Goal: Information Seeking & Learning: Learn about a topic

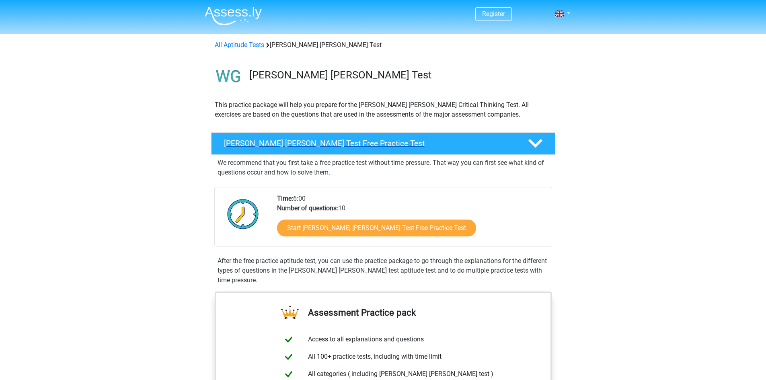
click at [258, 142] on h4 "Watson Glaser Test Free Practice Test" at bounding box center [369, 143] width 291 height 9
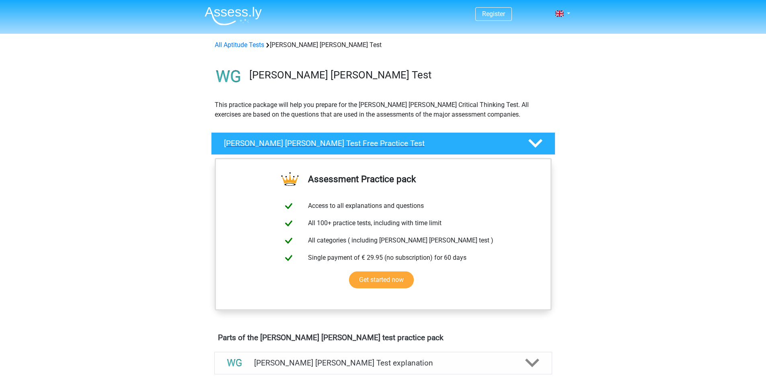
click at [258, 142] on h4 "Watson Glaser Test Free Practice Test" at bounding box center [369, 143] width 291 height 9
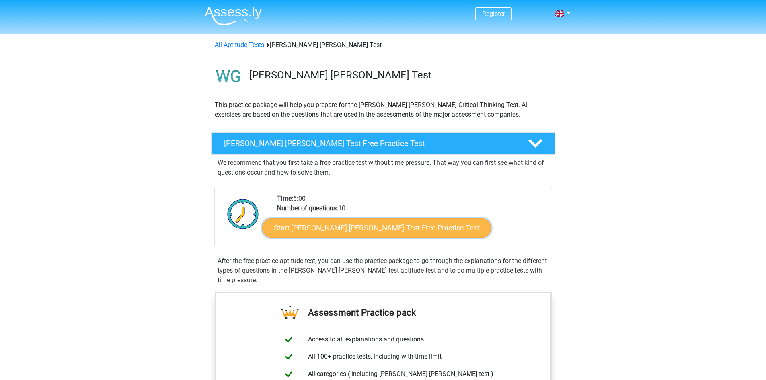
click at [309, 225] on link "Start Watson Glaser Test Free Practice Test" at bounding box center [376, 227] width 229 height 19
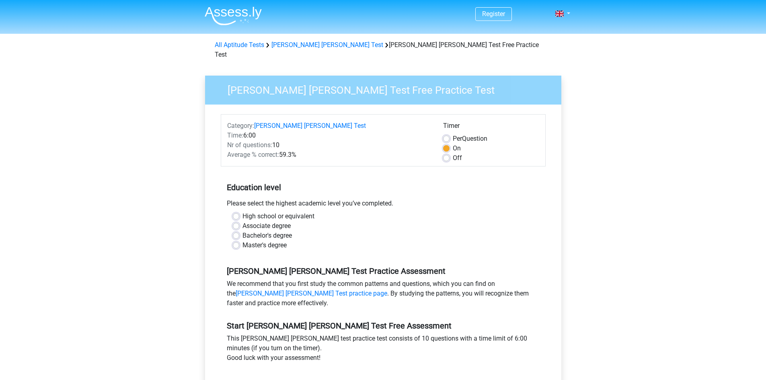
click at [243, 221] on label "Associate degree" at bounding box center [267, 226] width 48 height 10
click at [236, 221] on input "Associate degree" at bounding box center [236, 225] width 6 height 8
radio input "true"
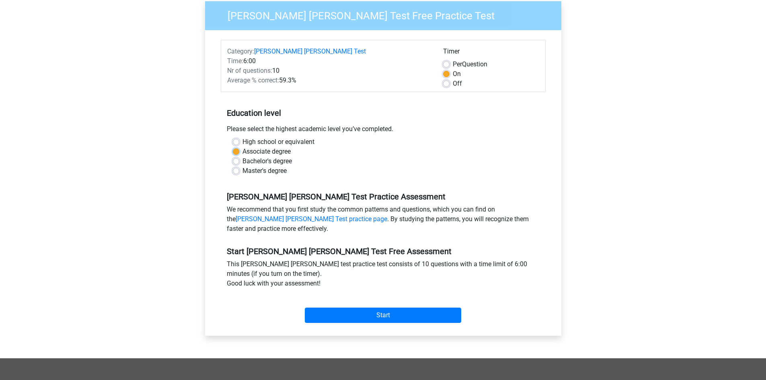
scroll to position [80, 0]
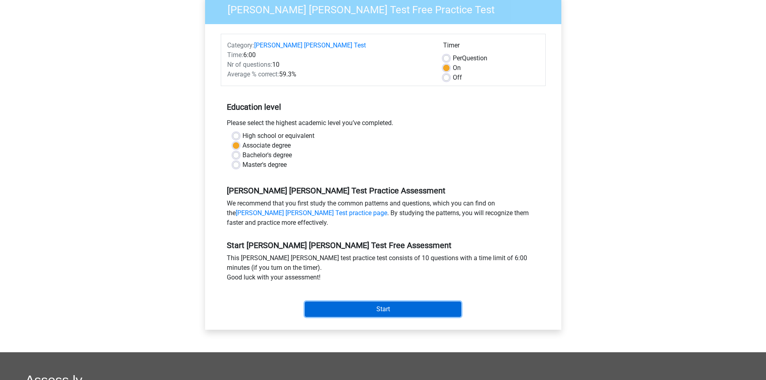
click at [377, 302] on input "Start" at bounding box center [383, 309] width 157 height 15
click at [346, 302] on input "Start" at bounding box center [383, 309] width 157 height 15
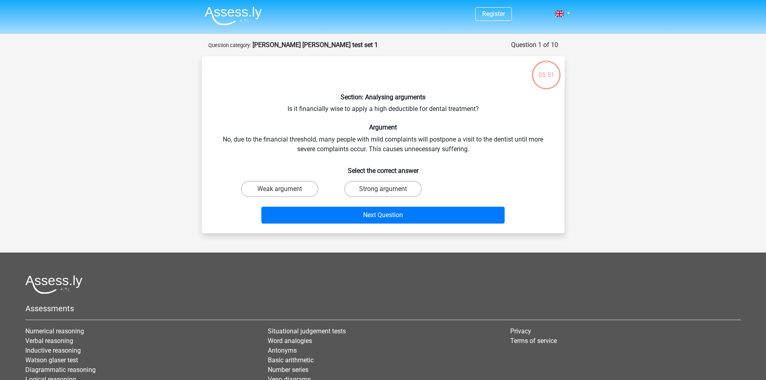
click at [319, 109] on div "Section: Analysing arguments Is it financially wise to apply a high deductible …" at bounding box center [383, 145] width 356 height 164
click at [391, 189] on label "Strong argument" at bounding box center [383, 189] width 78 height 16
click at [388, 189] on input "Strong argument" at bounding box center [385, 191] width 5 height 5
radio input "true"
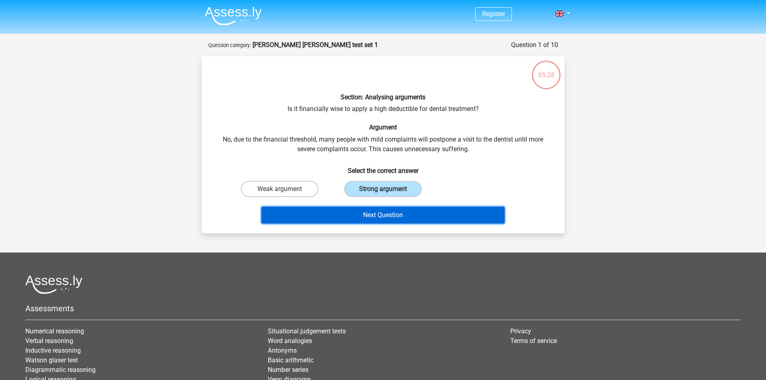
click at [394, 216] on button "Next Question" at bounding box center [383, 215] width 243 height 17
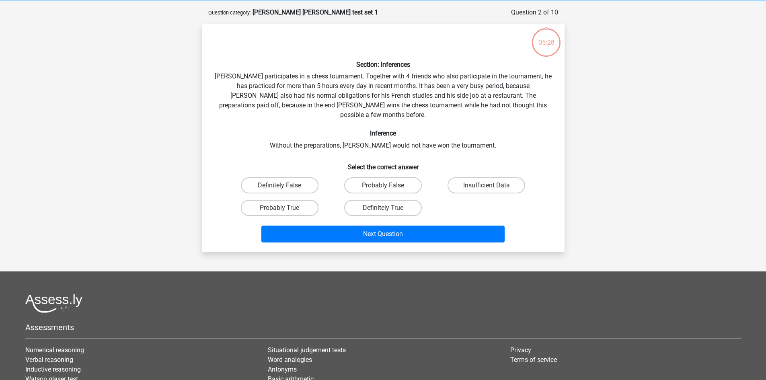
scroll to position [40, 0]
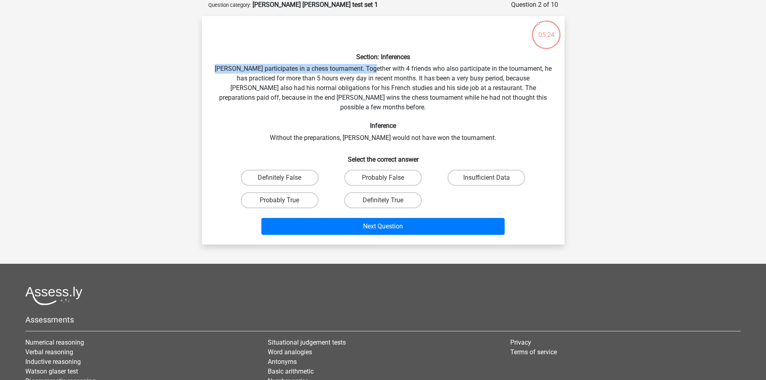
drag, startPoint x: 220, startPoint y: 68, endPoint x: 386, endPoint y: 69, distance: 166.2
click at [379, 69] on div "Section: Inferences Pablo participates in a chess tournament. Together with 4 f…" at bounding box center [383, 131] width 356 height 216
click at [393, 68] on div "Section: Inferences Pablo participates in a chess tournament. Together with 4 f…" at bounding box center [383, 131] width 356 height 216
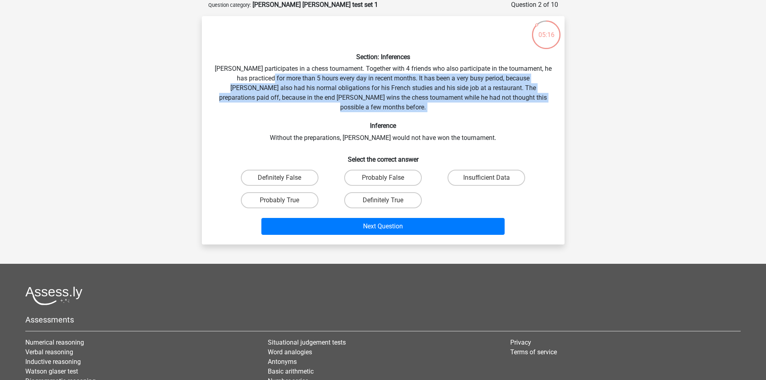
drag, startPoint x: 268, startPoint y: 76, endPoint x: 515, endPoint y: 104, distance: 248.2
click at [515, 104] on div "Section: Inferences Pablo participates in a chess tournament. Together with 4 f…" at bounding box center [383, 131] width 356 height 216
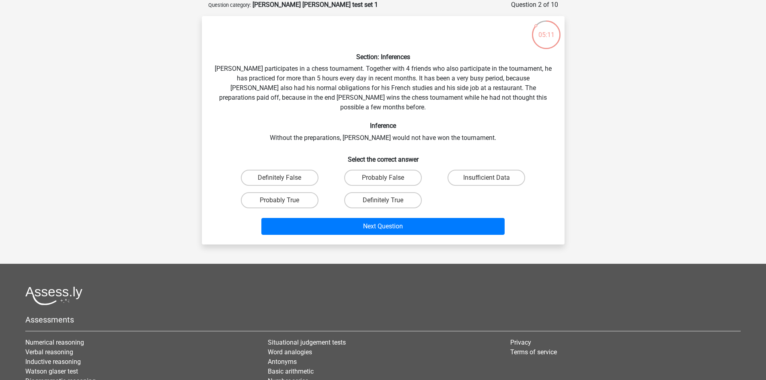
click at [353, 122] on h6 "Inference" at bounding box center [383, 126] width 337 height 8
click at [307, 192] on label "Probably True" at bounding box center [280, 200] width 78 height 16
click at [285, 200] on input "Probably True" at bounding box center [282, 202] width 5 height 5
radio input "true"
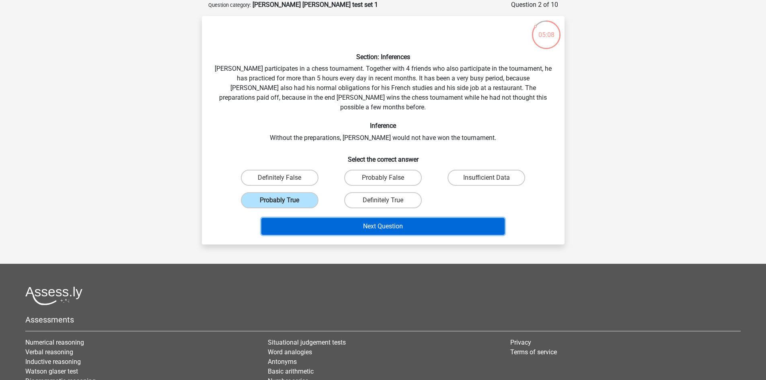
click at [369, 218] on button "Next Question" at bounding box center [383, 226] width 243 height 17
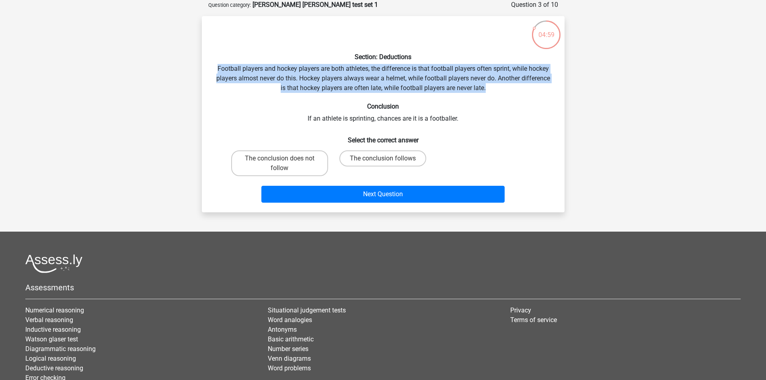
drag, startPoint x: 210, startPoint y: 66, endPoint x: 543, endPoint y: 87, distance: 333.4
click at [543, 87] on div "Section: Deductions Football players and hockey players are both athletes, the …" at bounding box center [383, 114] width 356 height 183
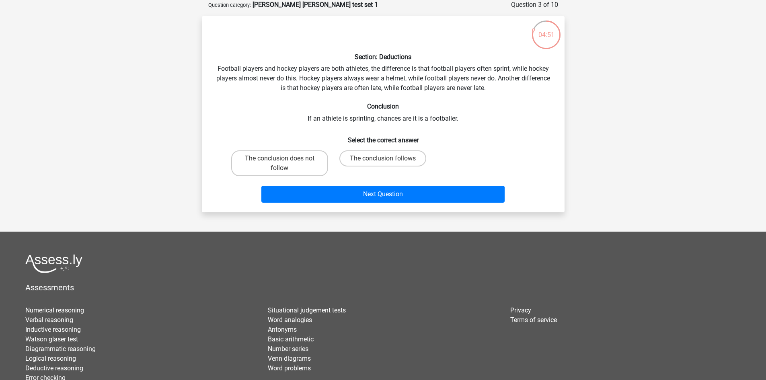
click at [353, 120] on div "Section: Deductions Football players and hockey players are both athletes, the …" at bounding box center [383, 114] width 356 height 183
click at [345, 159] on label "The conclusion follows" at bounding box center [383, 158] width 87 height 16
click at [383, 159] on input "The conclusion follows" at bounding box center [385, 161] width 5 height 5
radio input "true"
click at [289, 168] on label "The conclusion does not follow" at bounding box center [279, 163] width 97 height 26
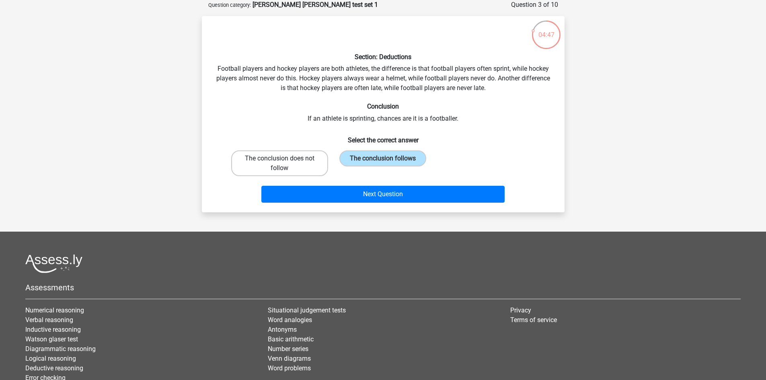
click at [285, 164] on input "The conclusion does not follow" at bounding box center [282, 161] width 5 height 5
radio input "true"
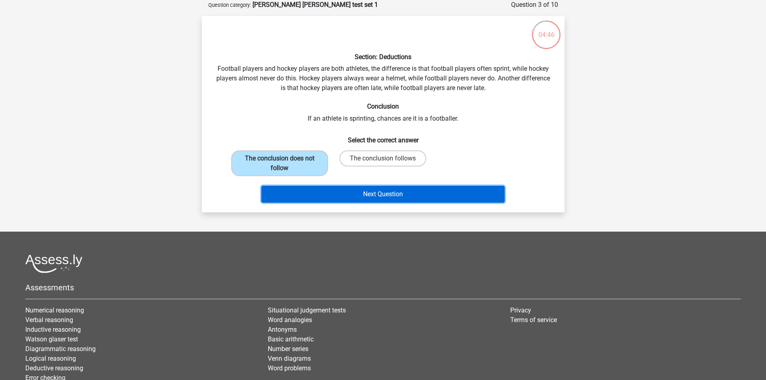
click at [306, 196] on button "Next Question" at bounding box center [383, 194] width 243 height 17
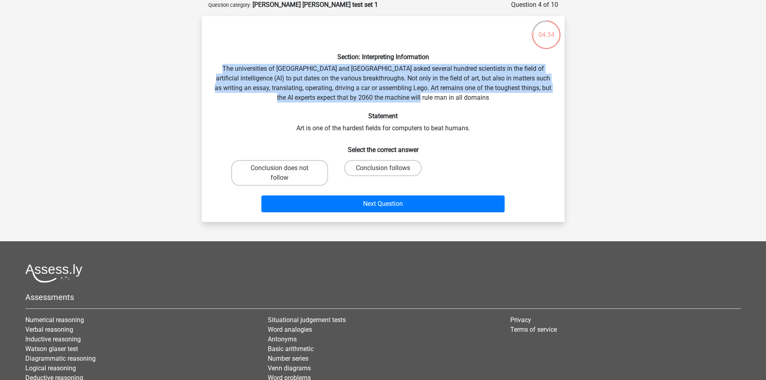
drag, startPoint x: 217, startPoint y: 65, endPoint x: 541, endPoint y: 94, distance: 324.8
click at [541, 94] on div "Section: Interpreting Information The universities of Oxford and Yale asked sev…" at bounding box center [383, 119] width 356 height 193
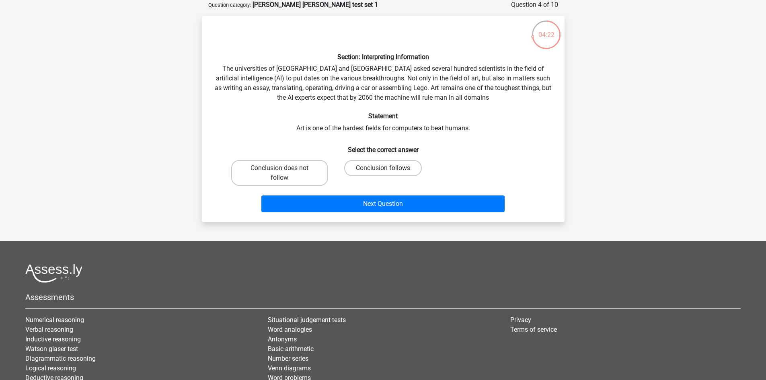
click at [292, 126] on div "Section: Interpreting Information The universities of Oxford and Yale asked sev…" at bounding box center [383, 119] width 356 height 193
click at [404, 173] on label "Conclusion follows" at bounding box center [383, 168] width 78 height 16
click at [388, 173] on input "Conclusion follows" at bounding box center [385, 170] width 5 height 5
radio input "true"
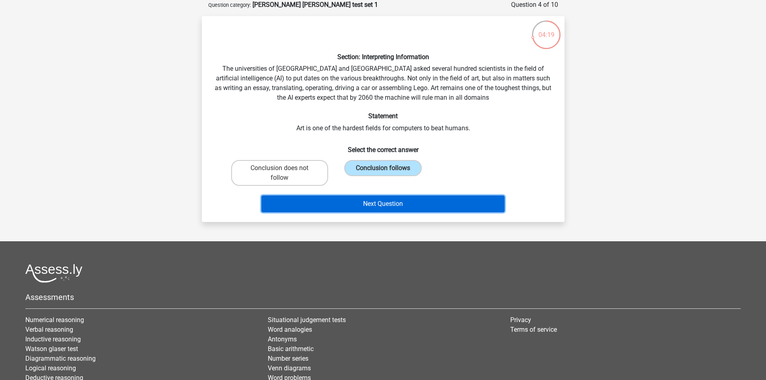
click at [408, 204] on button "Next Question" at bounding box center [383, 204] width 243 height 17
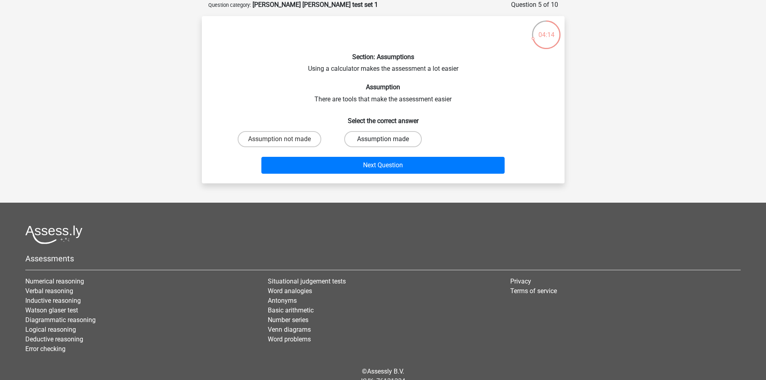
click at [353, 142] on label "Assumption made" at bounding box center [383, 139] width 78 height 16
click at [383, 142] on input "Assumption made" at bounding box center [385, 141] width 5 height 5
radio input "true"
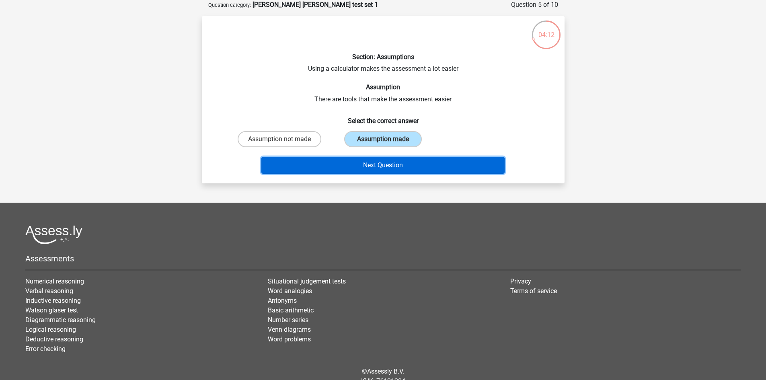
click at [377, 169] on button "Next Question" at bounding box center [383, 165] width 243 height 17
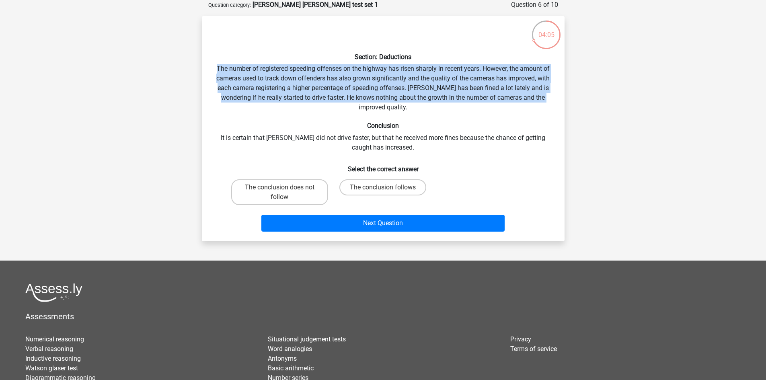
drag, startPoint x: 216, startPoint y: 66, endPoint x: 554, endPoint y: 99, distance: 339.1
click at [554, 99] on div "Section: Deductions The number of registered speeding offenses on the highway h…" at bounding box center [383, 129] width 356 height 212
click at [406, 187] on label "The conclusion follows" at bounding box center [383, 187] width 87 height 16
click at [388, 187] on input "The conclusion follows" at bounding box center [385, 189] width 5 height 5
radio input "true"
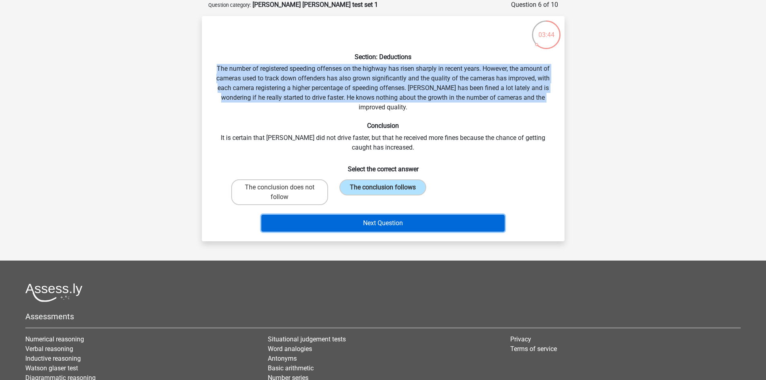
click at [405, 222] on button "Next Question" at bounding box center [383, 223] width 243 height 17
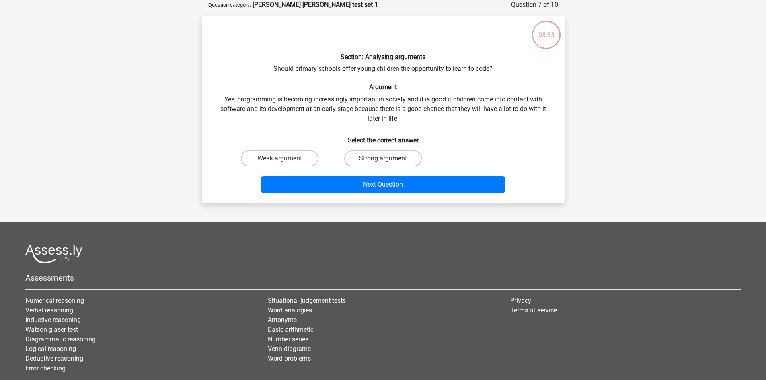
click at [402, 159] on label "Strong argument" at bounding box center [383, 158] width 78 height 16
click at [388, 159] on input "Strong argument" at bounding box center [385, 161] width 5 height 5
radio input "true"
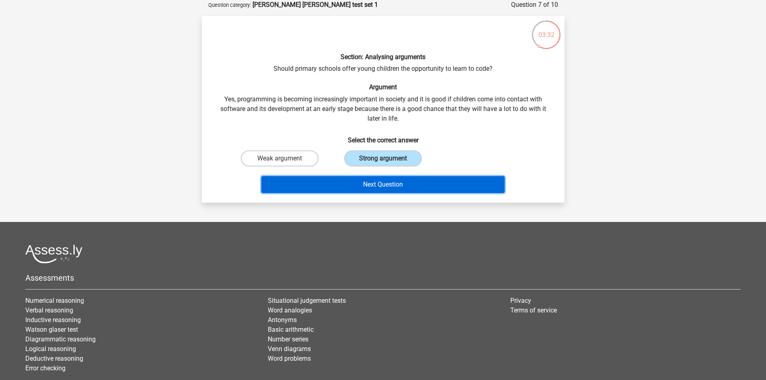
click at [420, 180] on button "Next Question" at bounding box center [383, 184] width 243 height 17
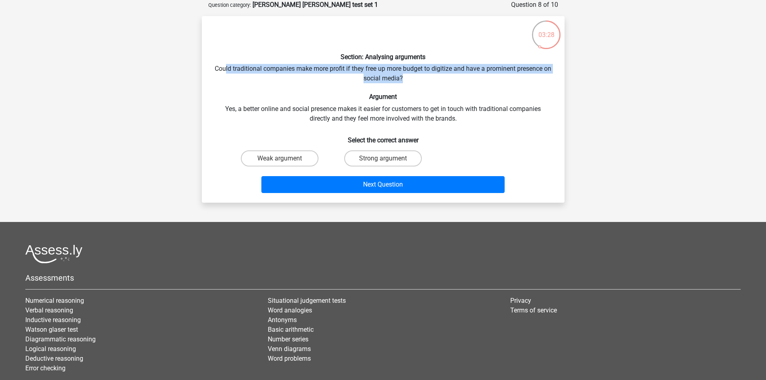
drag, startPoint x: 229, startPoint y: 68, endPoint x: 417, endPoint y: 78, distance: 189.0
click at [417, 78] on div "Section: Analysing arguments Could traditional companies make more profit if th…" at bounding box center [383, 110] width 356 height 174
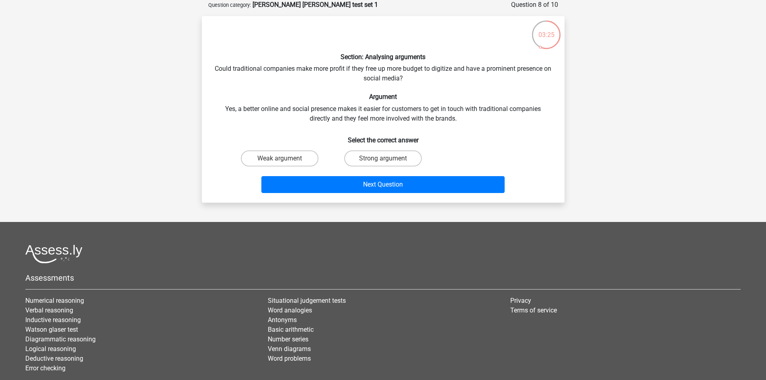
click at [359, 107] on div "Section: Analysing arguments Could traditional companies make more profit if th…" at bounding box center [383, 110] width 356 height 174
click at [403, 156] on label "Strong argument" at bounding box center [383, 158] width 78 height 16
click at [388, 159] on input "Strong argument" at bounding box center [385, 161] width 5 height 5
radio input "true"
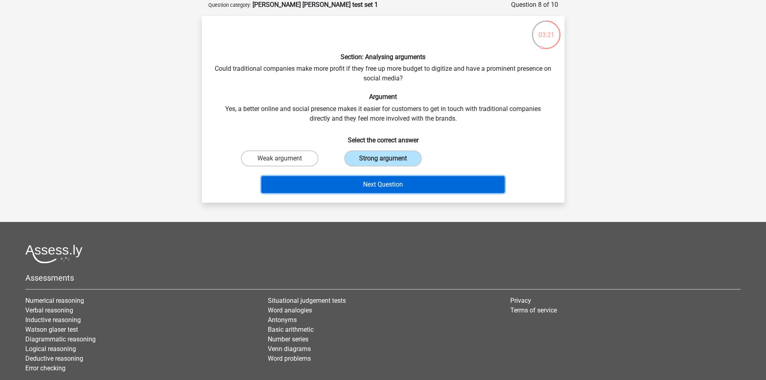
click at [395, 182] on button "Next Question" at bounding box center [383, 184] width 243 height 17
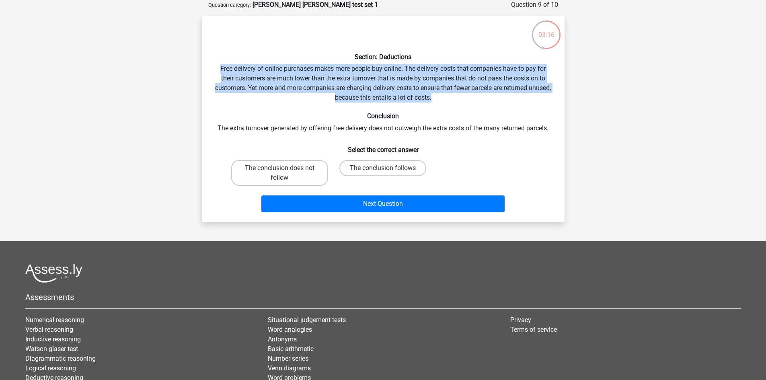
drag, startPoint x: 216, startPoint y: 68, endPoint x: 468, endPoint y: 100, distance: 254.4
click at [468, 100] on div "Section: Deductions Free delivery of online purchases makes more people buy onl…" at bounding box center [383, 119] width 356 height 193
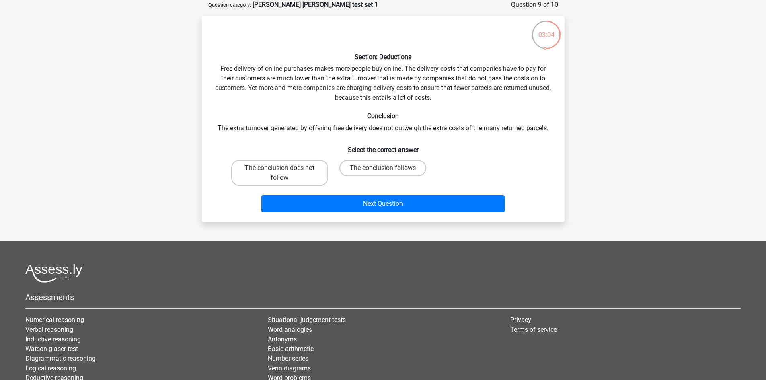
click at [227, 129] on div "Section: Deductions Free delivery of online purchases makes more people buy onl…" at bounding box center [383, 119] width 356 height 193
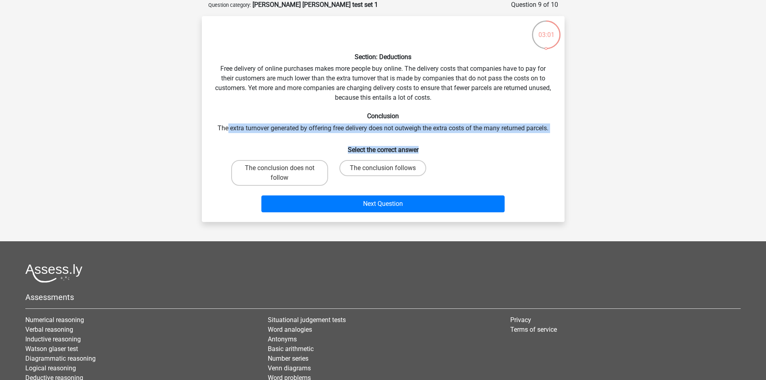
drag, startPoint x: 227, startPoint y: 129, endPoint x: 481, endPoint y: 138, distance: 253.6
click at [476, 138] on div "Section: Deductions Free delivery of online purchases makes more people buy onl…" at bounding box center [383, 119] width 356 height 193
click at [338, 129] on div "Section: Deductions Free delivery of online purchases makes more people buy onl…" at bounding box center [383, 119] width 356 height 193
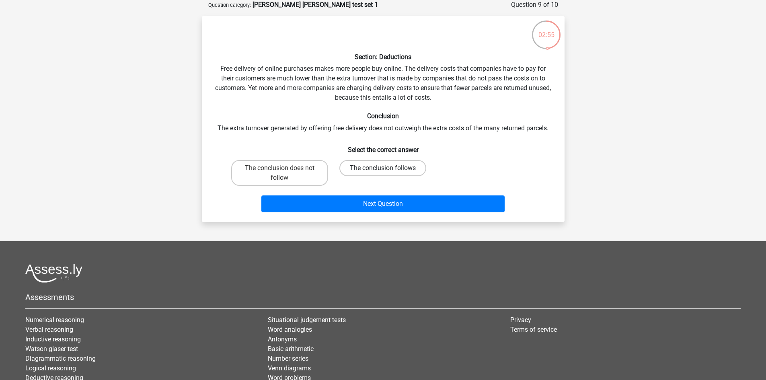
click at [360, 171] on label "The conclusion follows" at bounding box center [383, 168] width 87 height 16
click at [383, 171] on input "The conclusion follows" at bounding box center [385, 170] width 5 height 5
radio input "true"
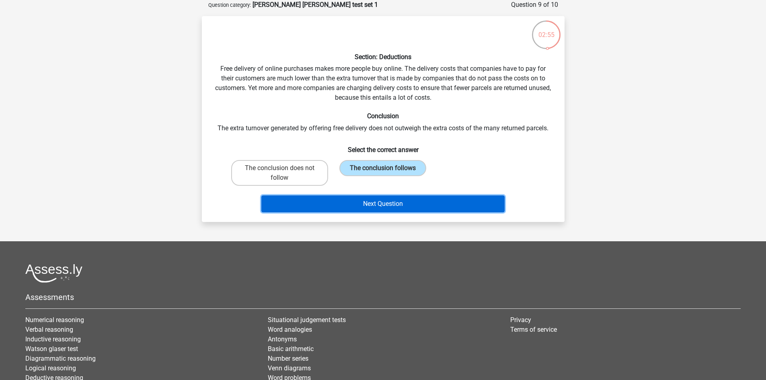
click at [362, 204] on button "Next Question" at bounding box center [383, 204] width 243 height 17
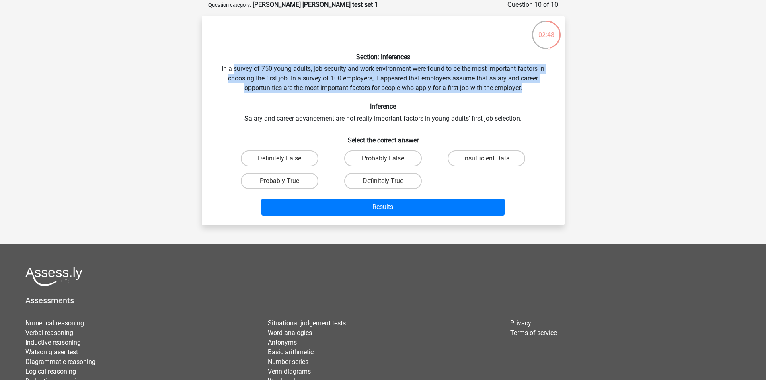
drag, startPoint x: 234, startPoint y: 68, endPoint x: 535, endPoint y: 85, distance: 302.2
click at [535, 85] on div "Section: Inferences In a survey of 750 young adults, job security and work envi…" at bounding box center [383, 121] width 356 height 196
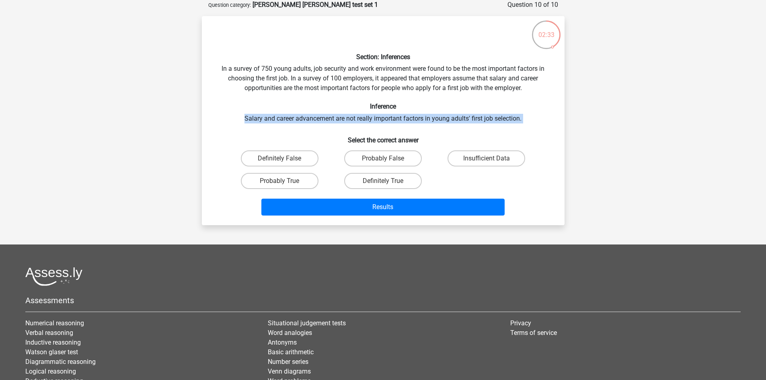
drag, startPoint x: 243, startPoint y: 117, endPoint x: 290, endPoint y: 128, distance: 48.8
click at [290, 128] on div "Section: Inferences In a survey of 750 young adults, job security and work envi…" at bounding box center [383, 121] width 356 height 196
click at [379, 159] on label "Probably False" at bounding box center [383, 158] width 78 height 16
click at [383, 159] on input "Probably False" at bounding box center [385, 161] width 5 height 5
radio input "true"
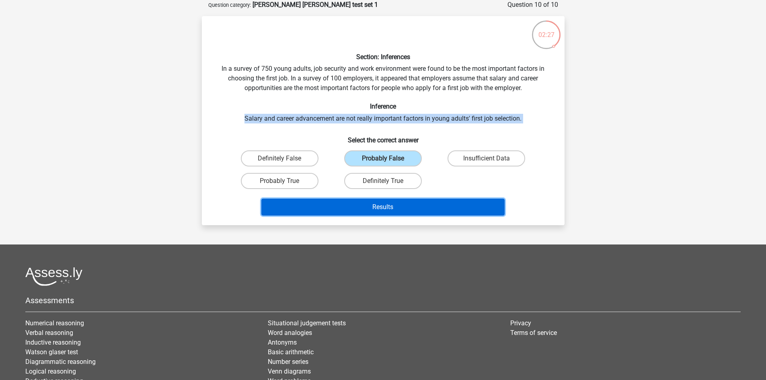
click at [370, 204] on button "Results" at bounding box center [383, 207] width 243 height 17
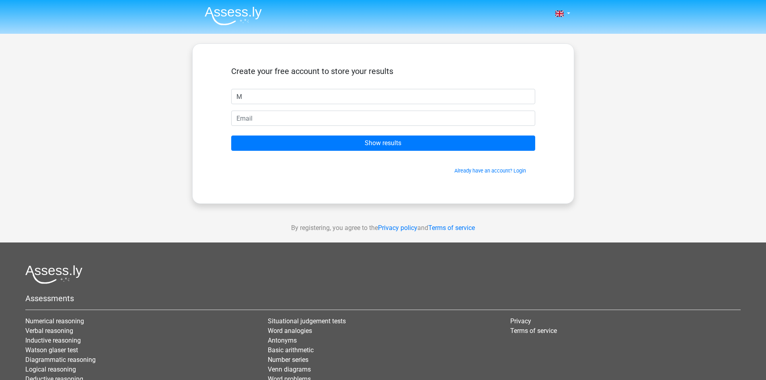
type input "M"
click at [311, 134] on form "Create your free account to store your results M Show results Already have an a…" at bounding box center [383, 120] width 304 height 108
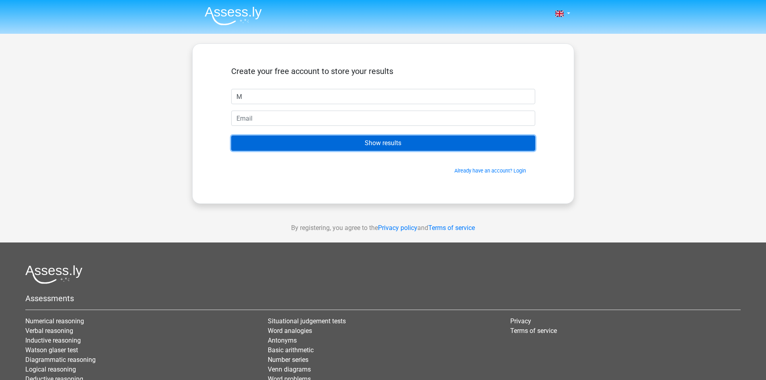
click at [311, 142] on input "Show results" at bounding box center [383, 143] width 304 height 15
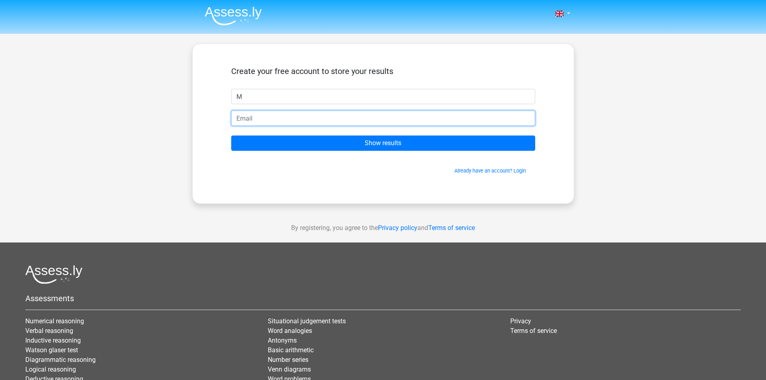
click at [312, 117] on input "email" at bounding box center [383, 118] width 304 height 15
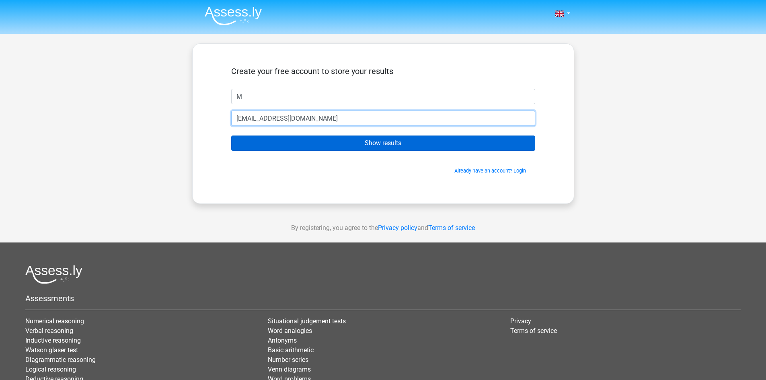
type input "[EMAIL_ADDRESS][DOMAIN_NAME]"
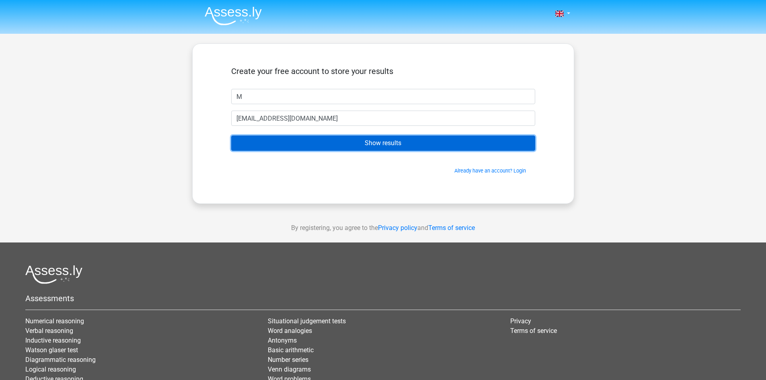
click at [317, 141] on input "Show results" at bounding box center [383, 143] width 304 height 15
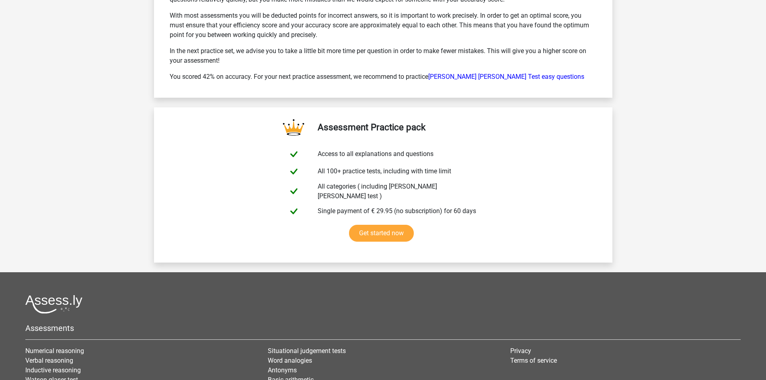
scroll to position [1328, 0]
